Goal: Navigation & Orientation: Find specific page/section

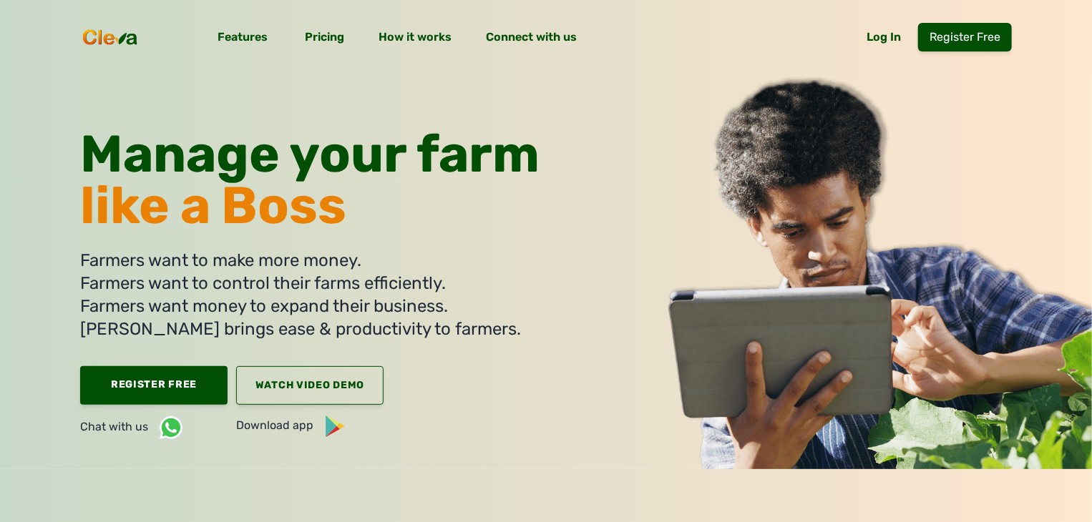
click at [160, 141] on span "Manage your farm" at bounding box center [310, 154] width 460 height 61
click at [164, 153] on span "Manage your farm" at bounding box center [310, 154] width 460 height 61
